Goal: Task Accomplishment & Management: Manage account settings

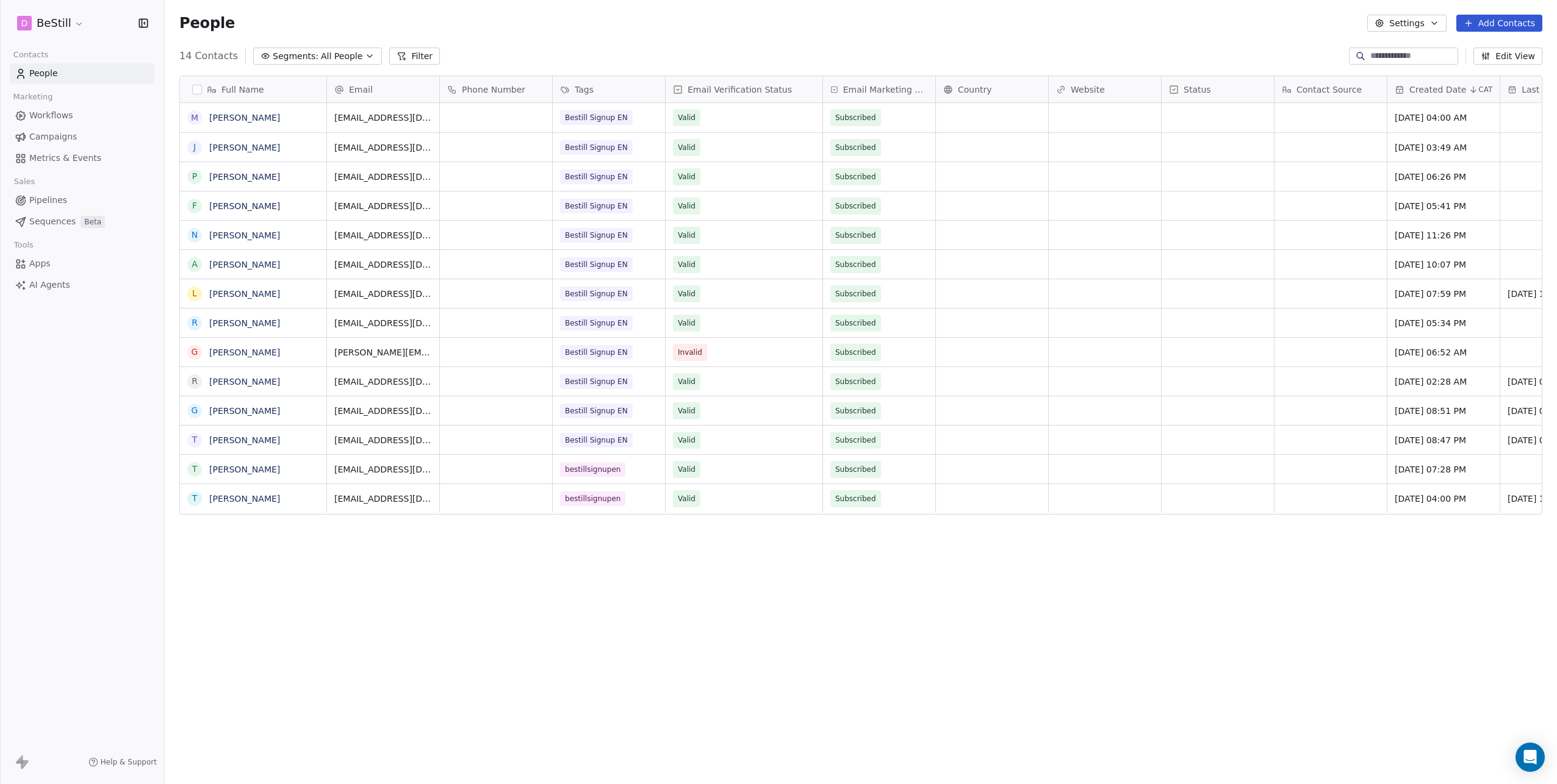
scroll to position [681, 1383]
click at [380, 349] on span "[PERSON_NAME][EMAIL_ADDRESS][DOMAIN_NAME]" at bounding box center [408, 361] width 145 height 37
click at [380, 349] on input "**********" at bounding box center [397, 352] width 134 height 24
click at [406, 322] on html "D BeStill Contacts People Marketing Workflows Campaigns Metrics & Events Sales …" at bounding box center [778, 392] width 1557 height 784
click at [406, 322] on span "[EMAIL_ADDRESS][DOMAIN_NAME]" at bounding box center [408, 326] width 145 height 24
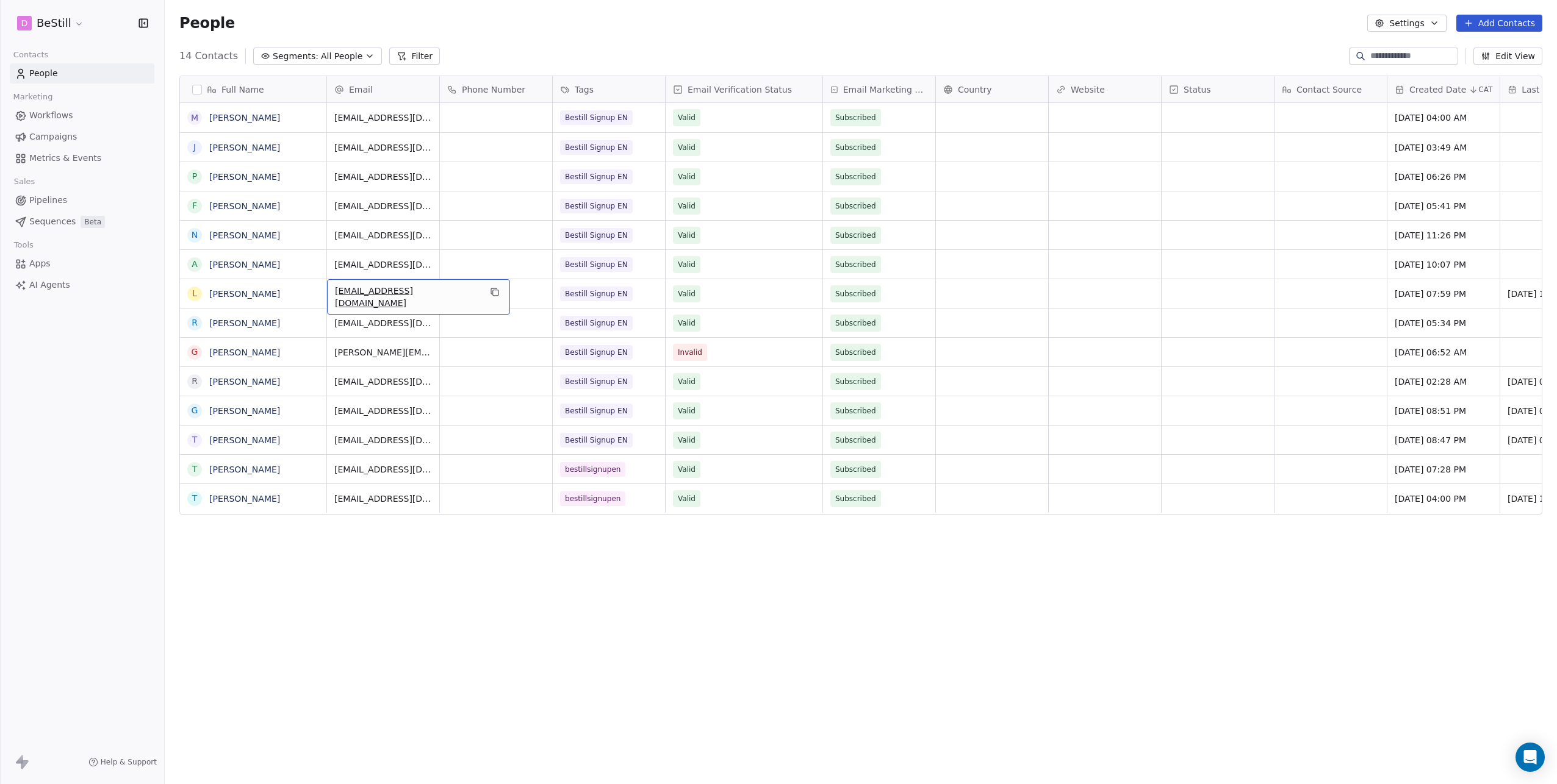
click at [392, 289] on span "[EMAIL_ADDRESS][DOMAIN_NAME]" at bounding box center [408, 297] width 145 height 24
click at [392, 289] on input "**********" at bounding box center [409, 293] width 157 height 24
click at [412, 261] on html "D BeStill Contacts People Marketing Workflows Campaigns Metrics & Events Sales …" at bounding box center [778, 404] width 1557 height 808
click at [412, 261] on span "[EMAIL_ADDRESS][DOMAIN_NAME]" at bounding box center [408, 268] width 145 height 24
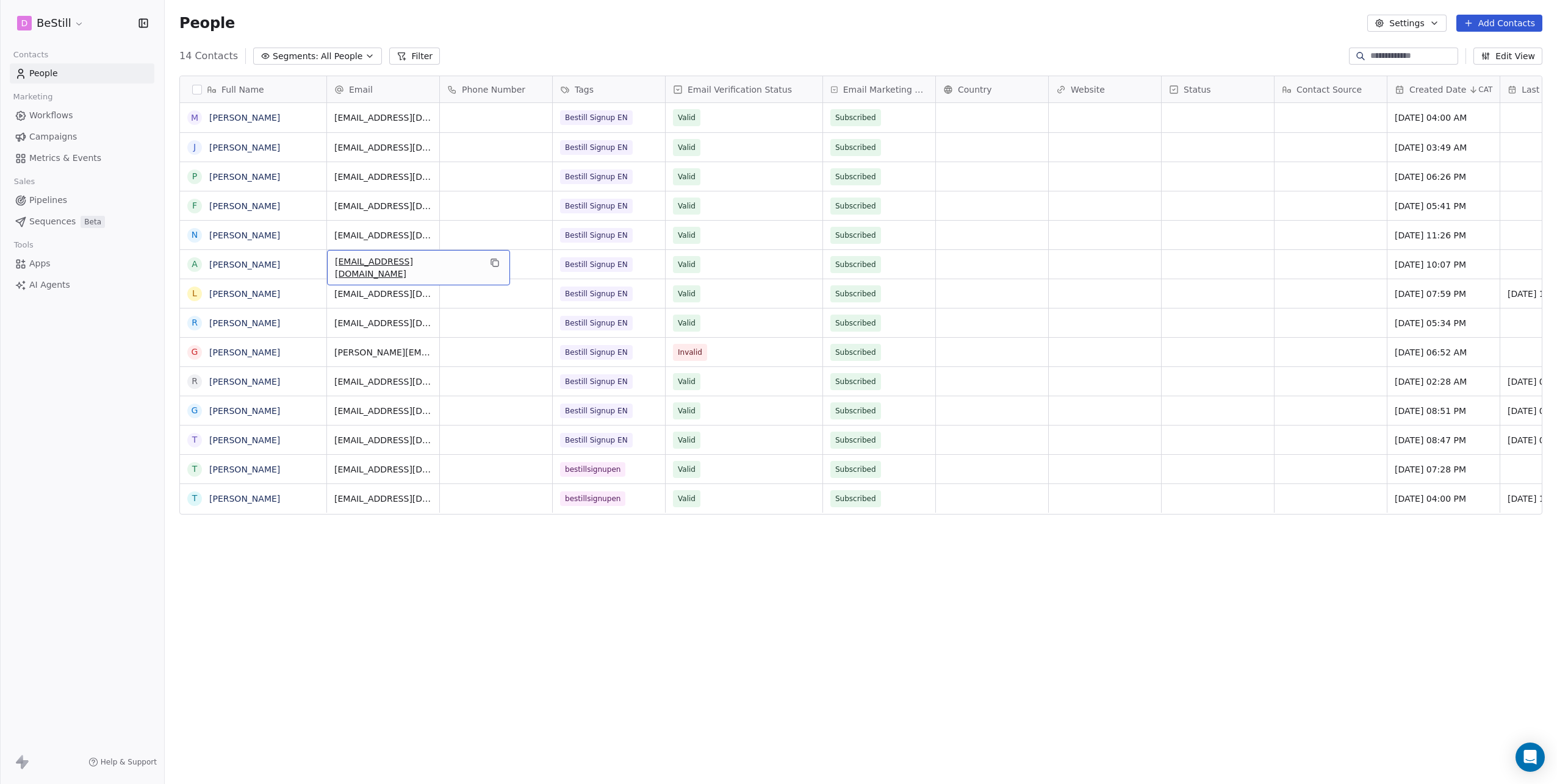
click at [412, 261] on span "[EMAIL_ADDRESS][DOMAIN_NAME]" at bounding box center [408, 268] width 145 height 24
click at [493, 262] on icon "grid" at bounding box center [496, 264] width 6 height 6
click at [491, 230] on icon "grid" at bounding box center [494, 233] width 6 height 6
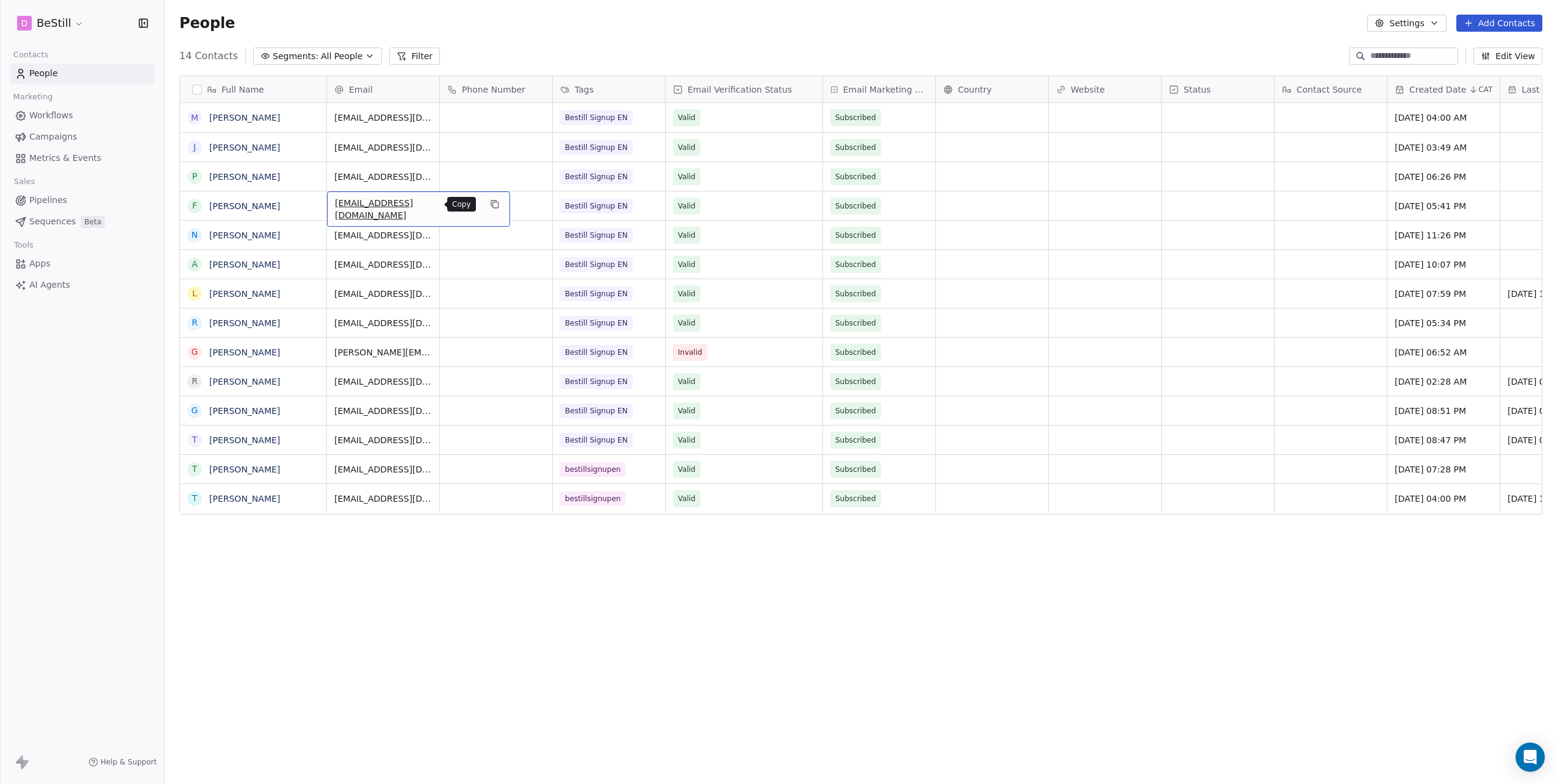
click at [487, 203] on button "grid" at bounding box center [494, 204] width 15 height 15
click at [490, 203] on icon "grid" at bounding box center [495, 204] width 10 height 10
click at [490, 174] on icon "grid" at bounding box center [495, 175] width 10 height 10
click at [490, 147] on icon "grid" at bounding box center [495, 146] width 10 height 10
click at [490, 115] on icon "grid" at bounding box center [495, 116] width 10 height 10
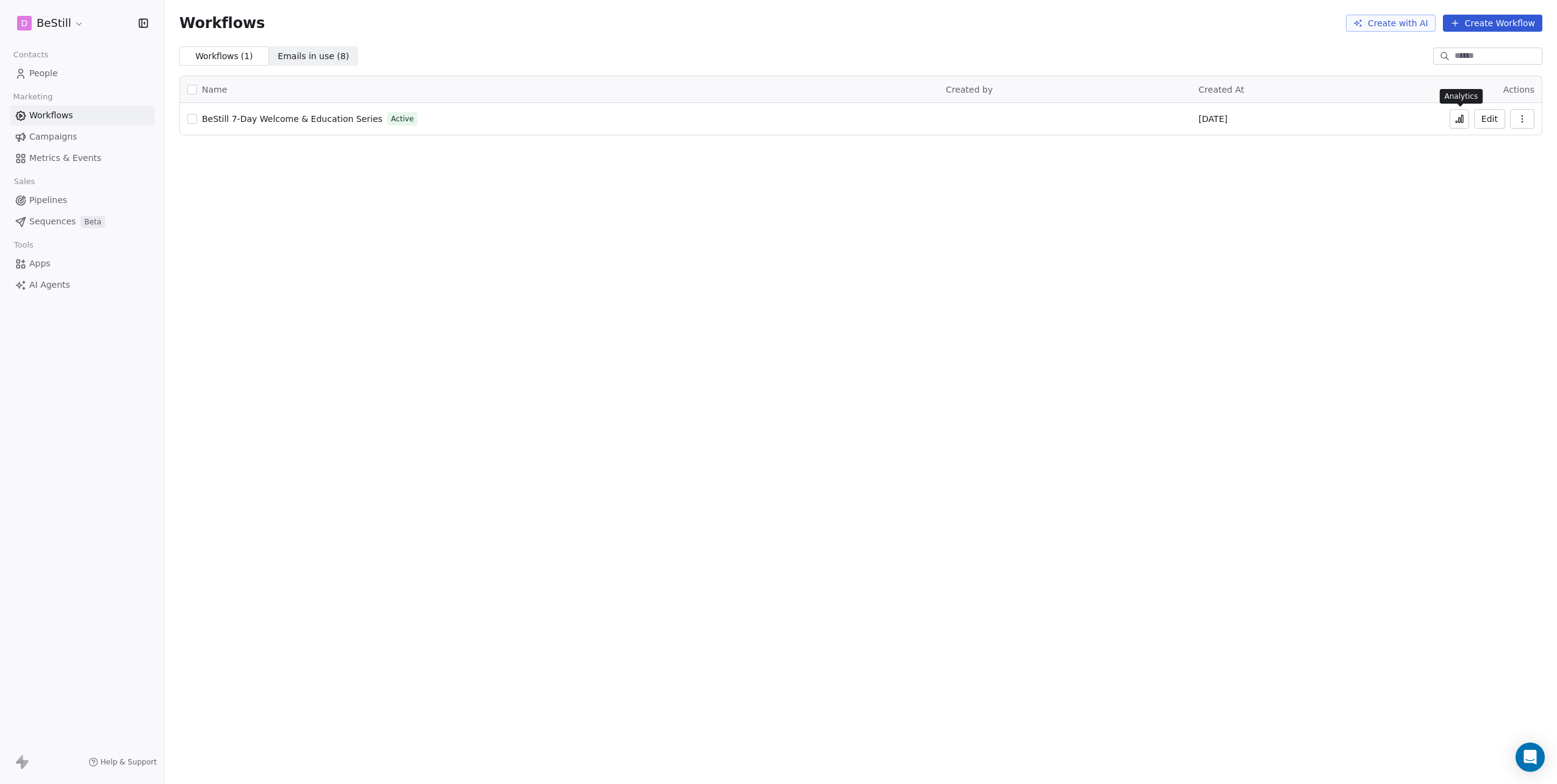
click at [1460, 118] on icon at bounding box center [1460, 120] width 2 height 5
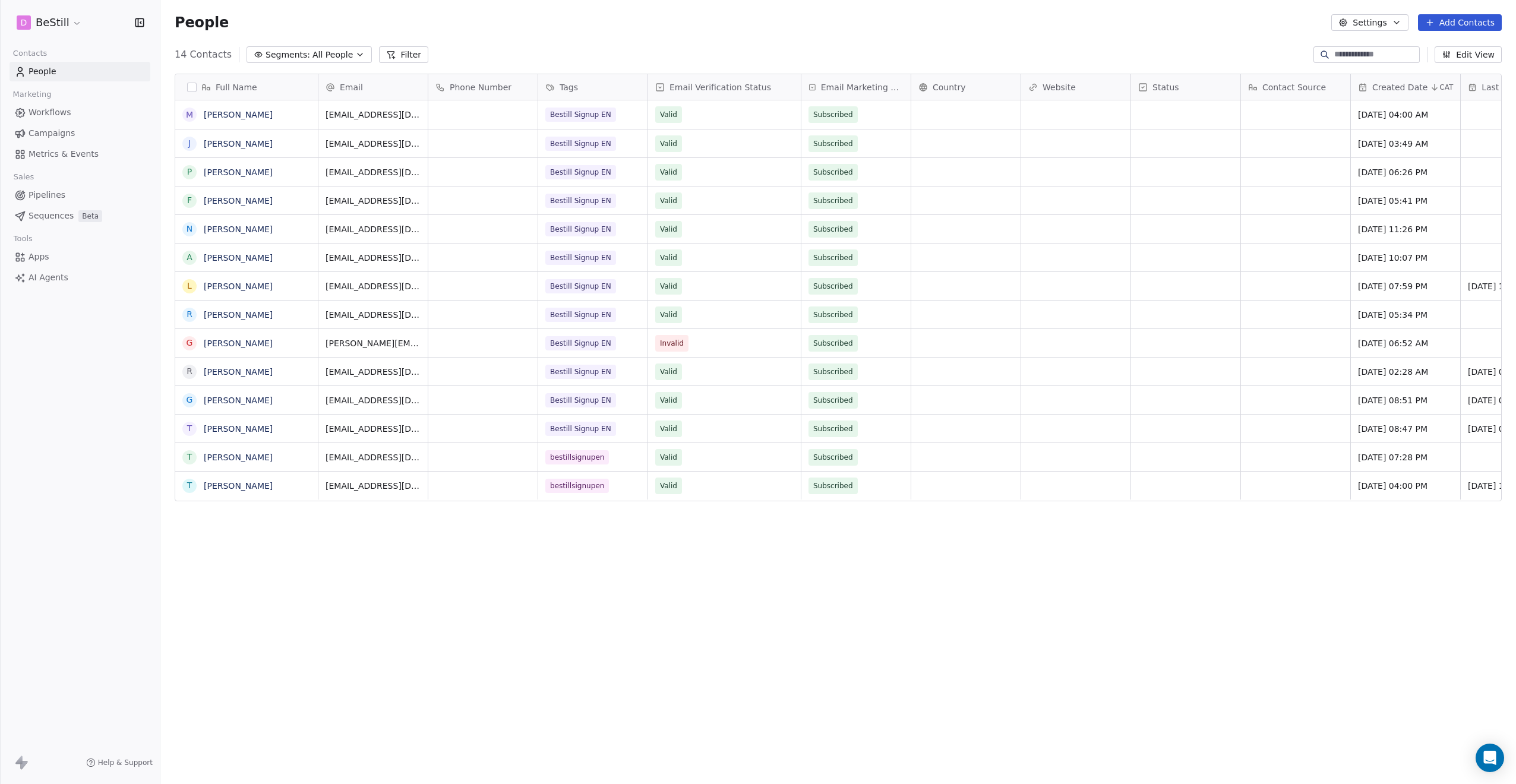
scroll to position [681, 1347]
click at [58, 25] on html "D BeStill Contacts People Marketing Workflows Campaigns Metrics & Events Sales …" at bounding box center [758, 392] width 1516 height 784
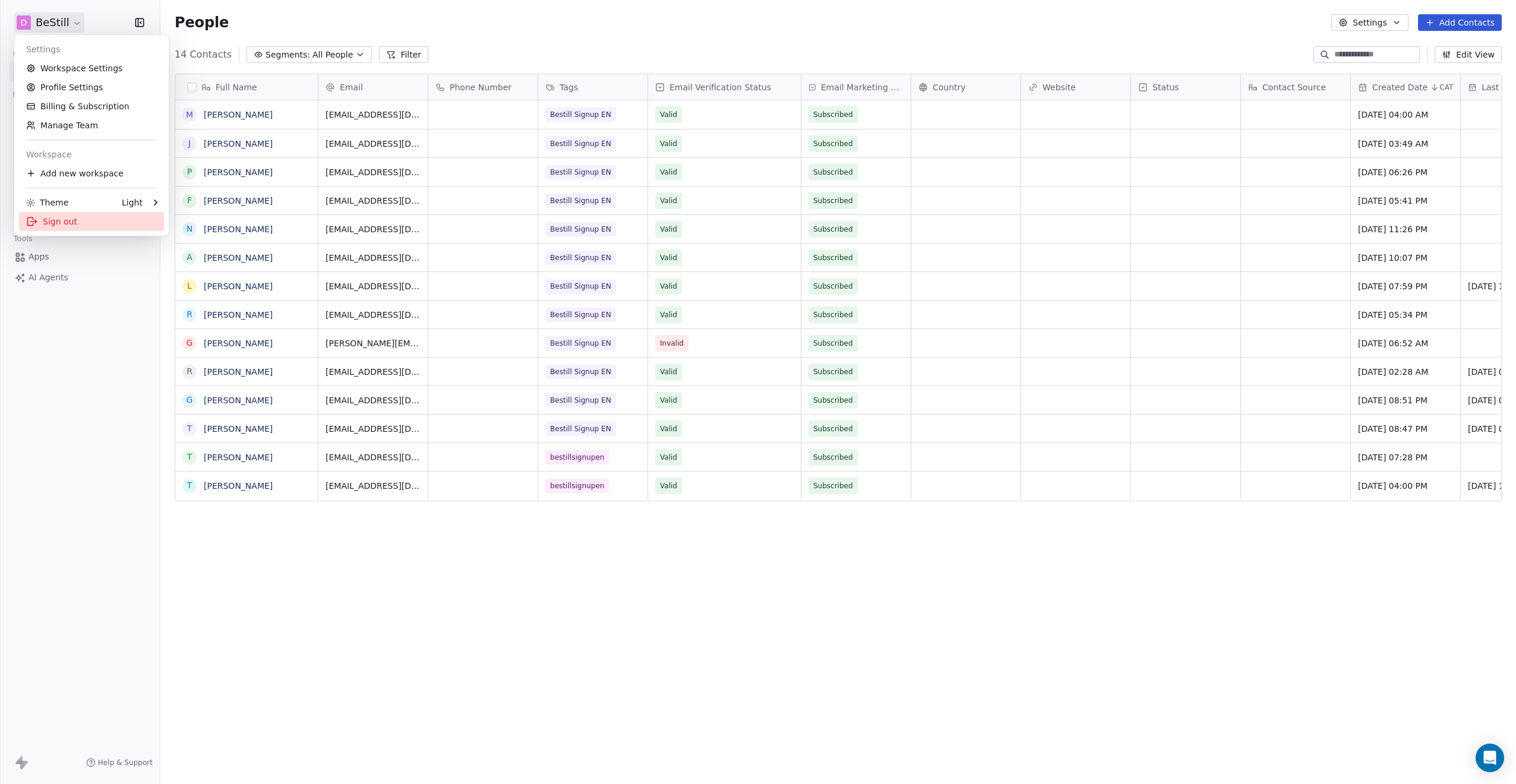
click at [53, 221] on div "Sign out" at bounding box center [91, 221] width 145 height 19
